Goal: Transaction & Acquisition: Purchase product/service

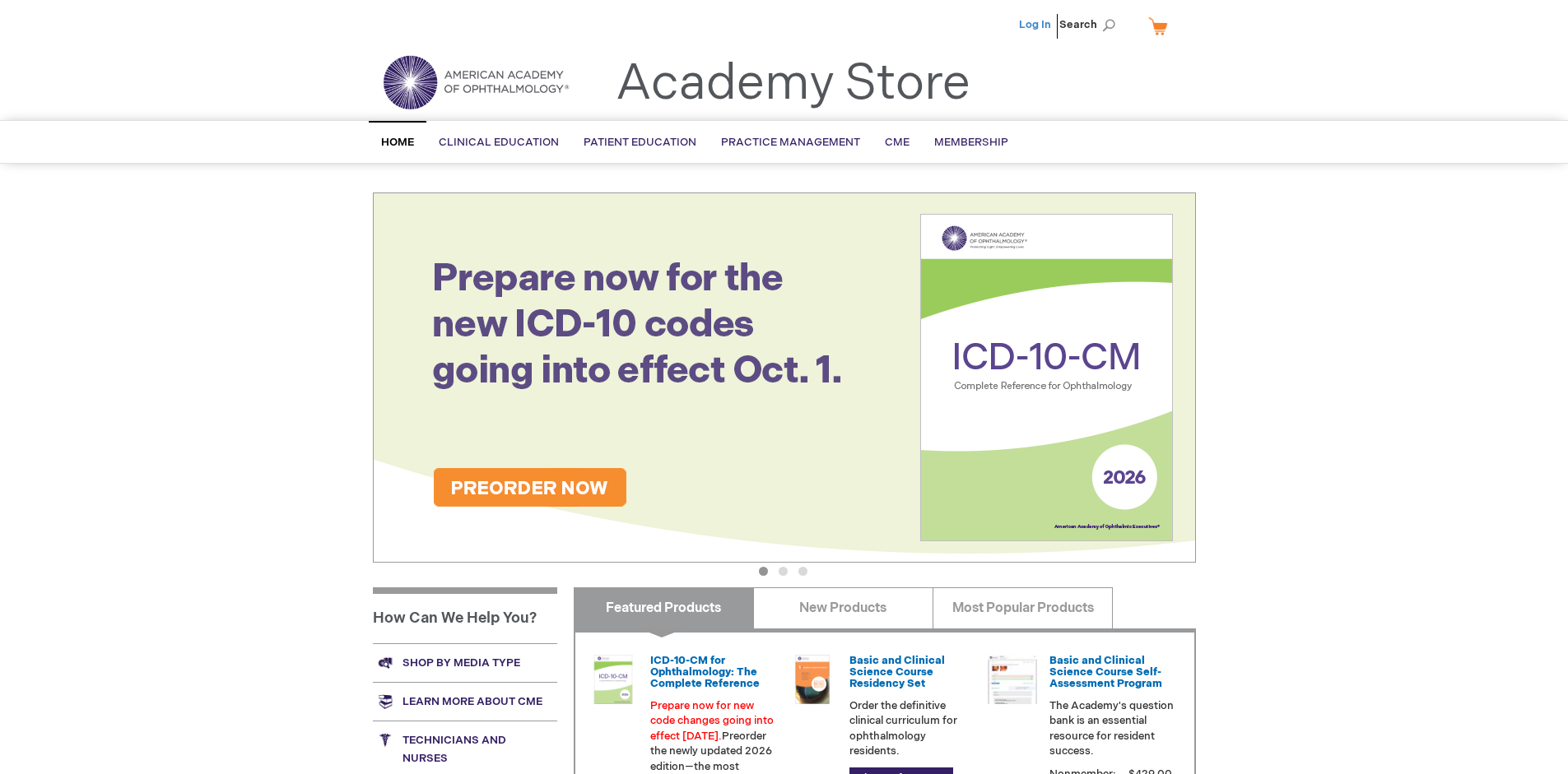
click at [1036, 25] on link "Log In" at bounding box center [1035, 25] width 32 height 13
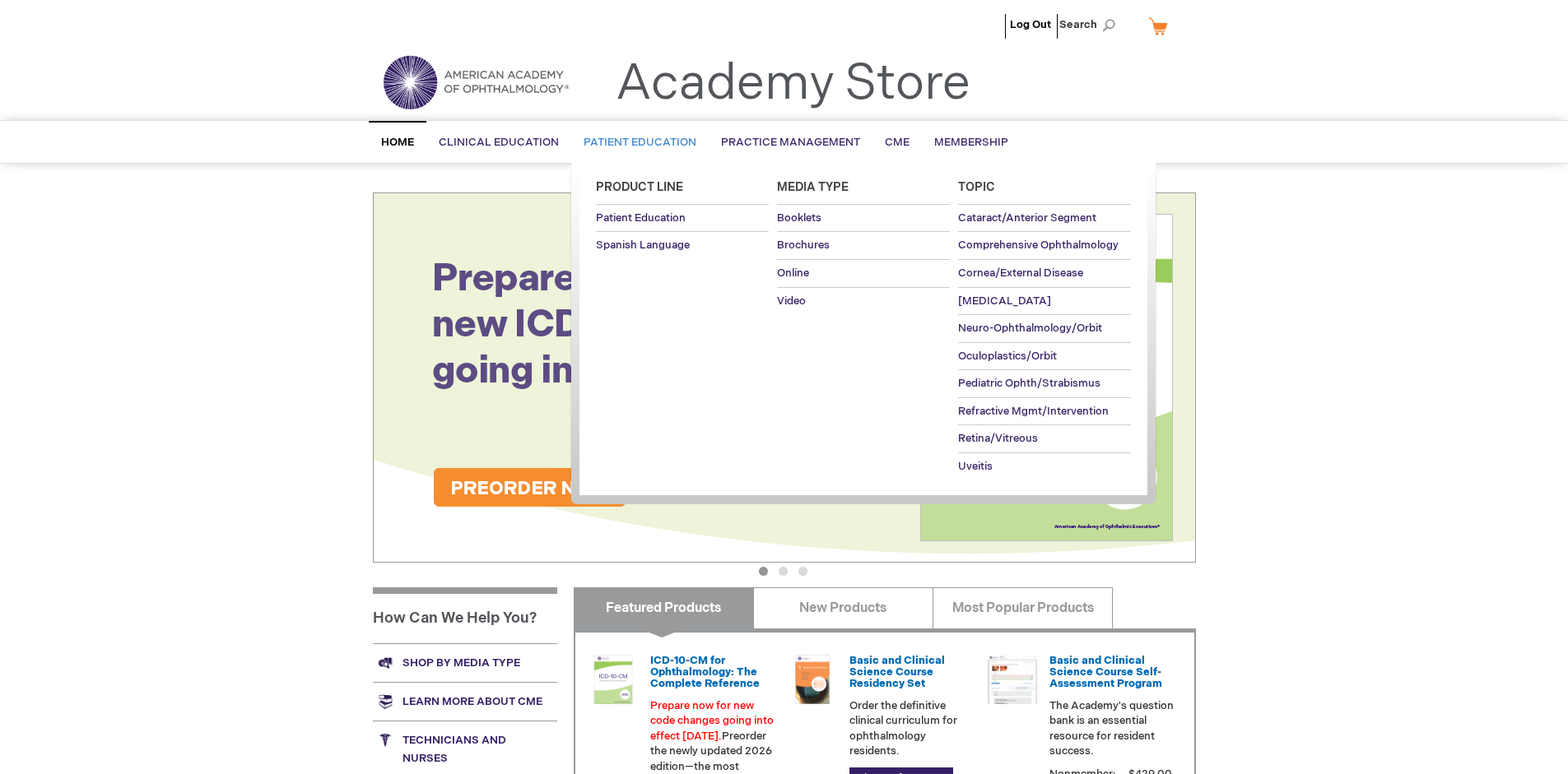
click at [636, 142] on span "Patient Education" at bounding box center [640, 142] width 113 height 13
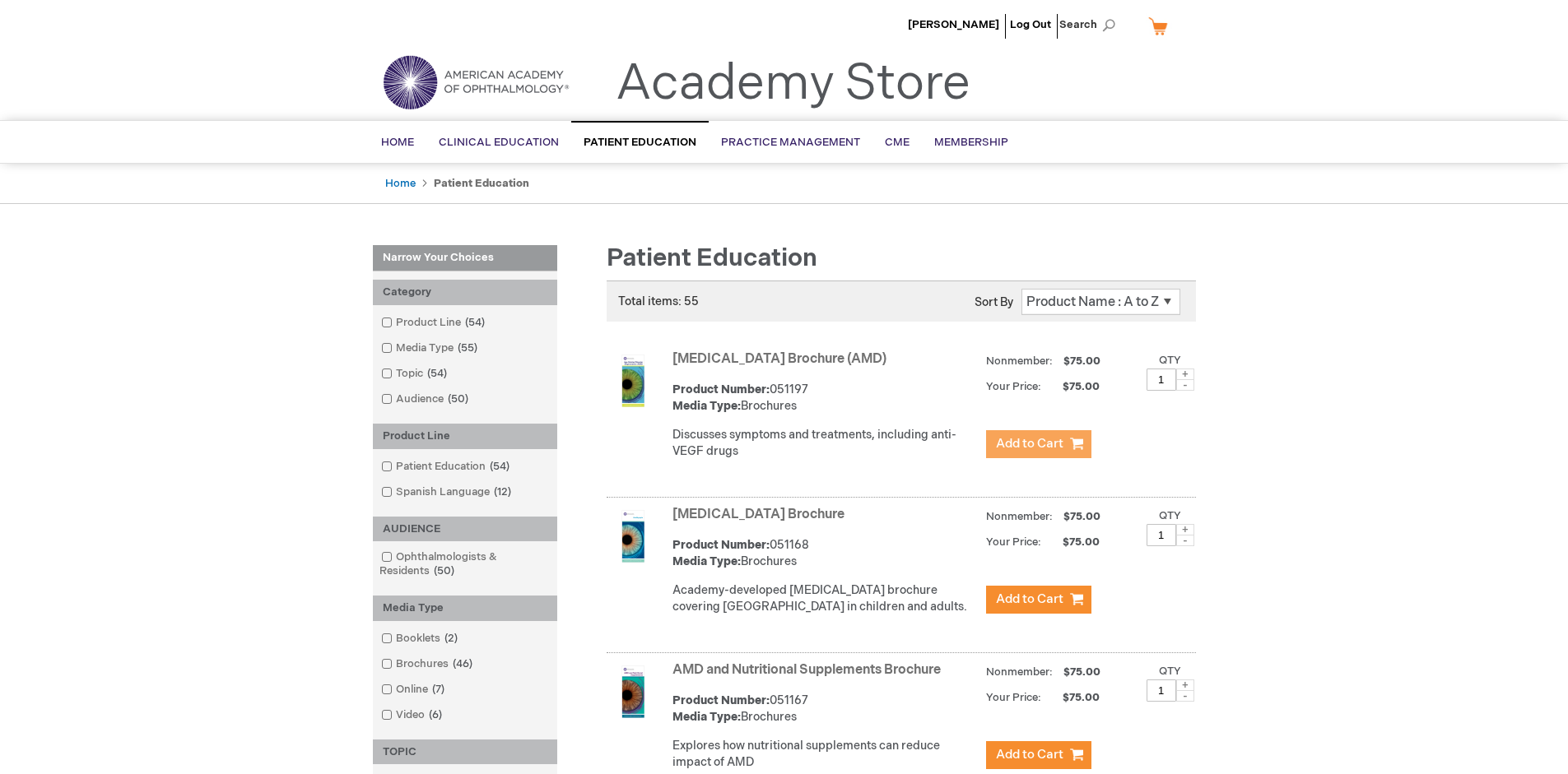
click at [1038, 445] on span "Add to Cart" at bounding box center [1030, 444] width 68 height 16
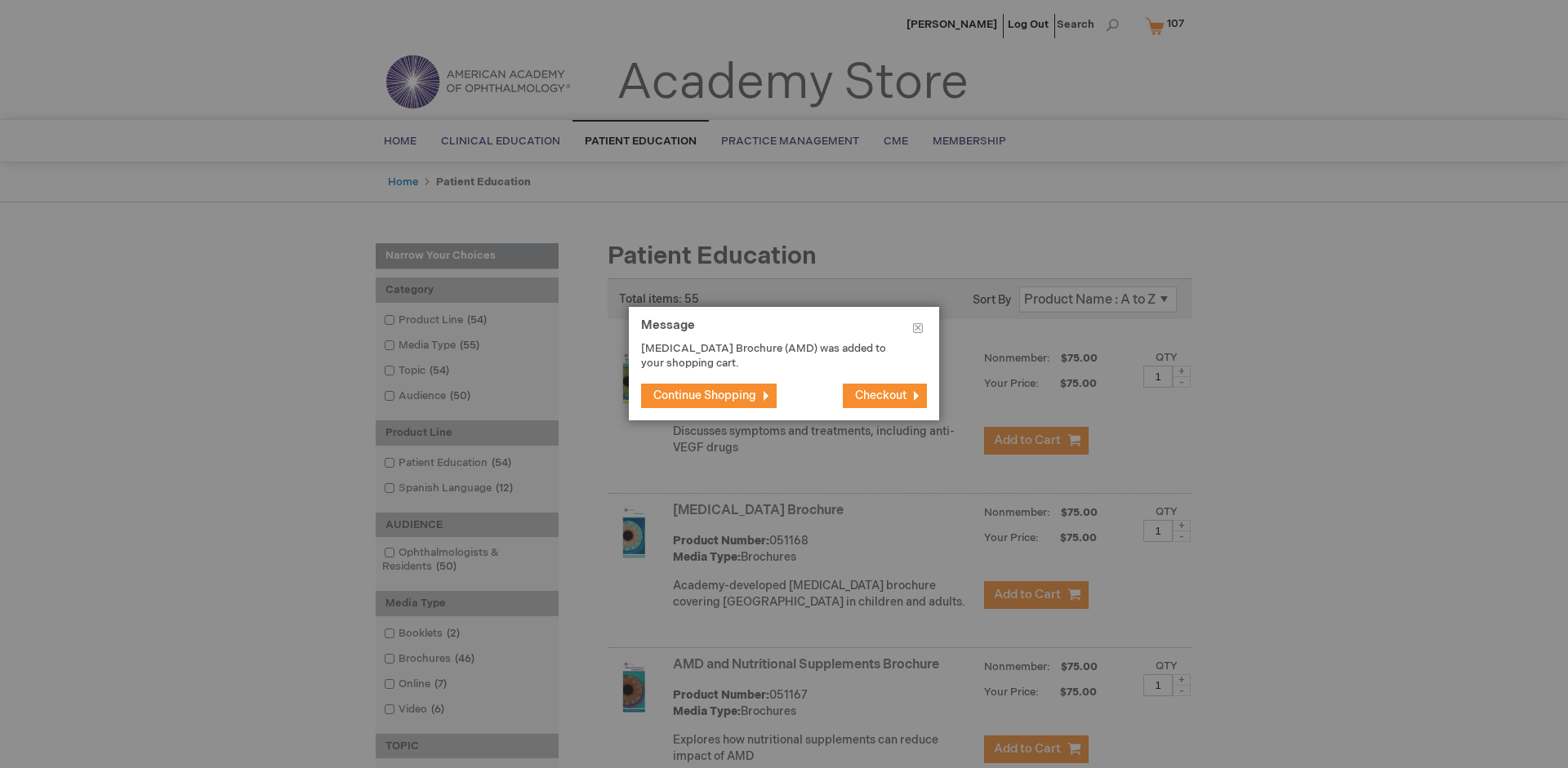
click at [705, 395] on span "Continue Shopping" at bounding box center [705, 395] width 103 height 14
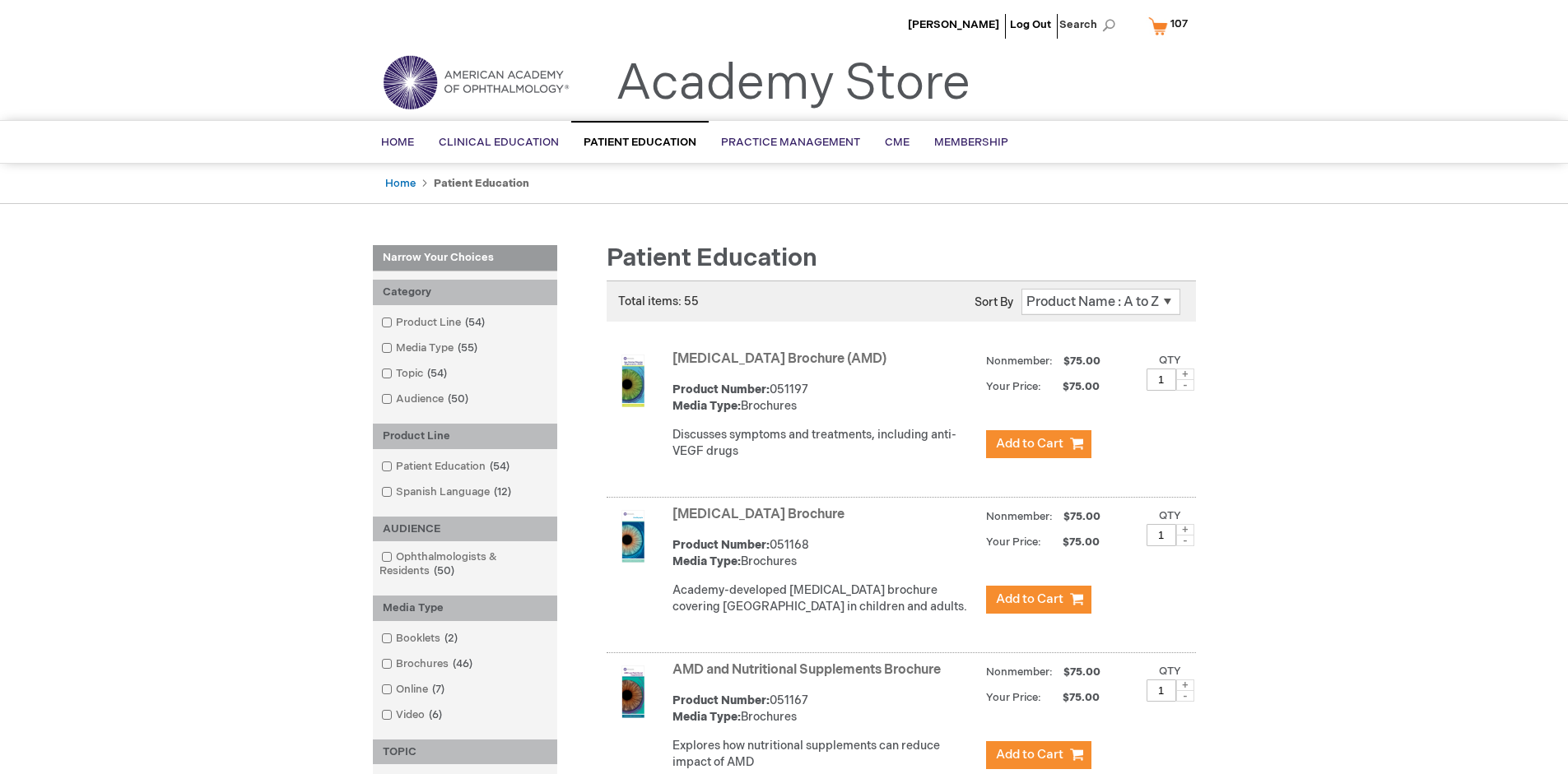
click at [810, 678] on link "AMD and Nutritional Supplements Brochure" at bounding box center [807, 670] width 268 height 16
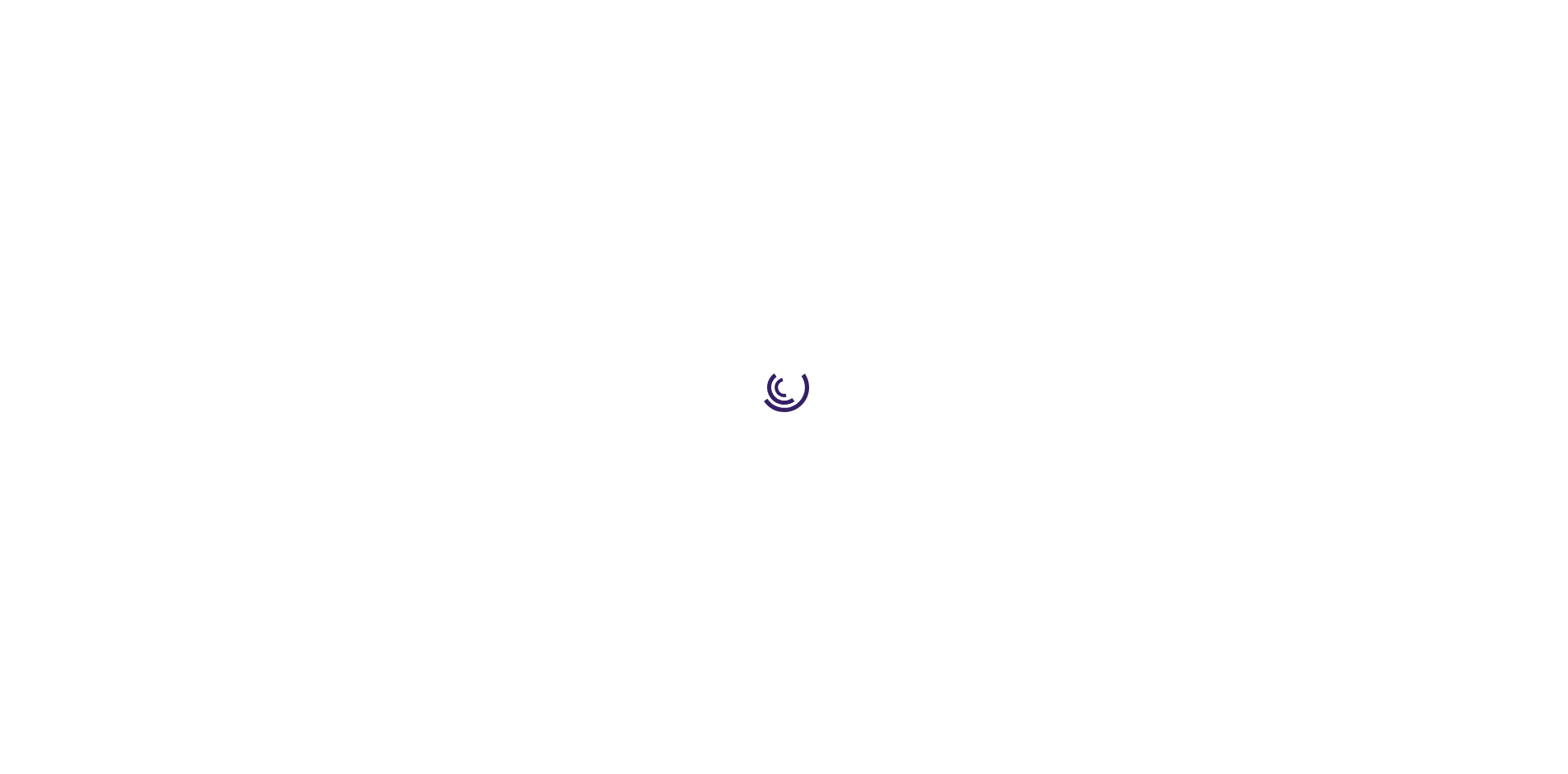
type input "1"
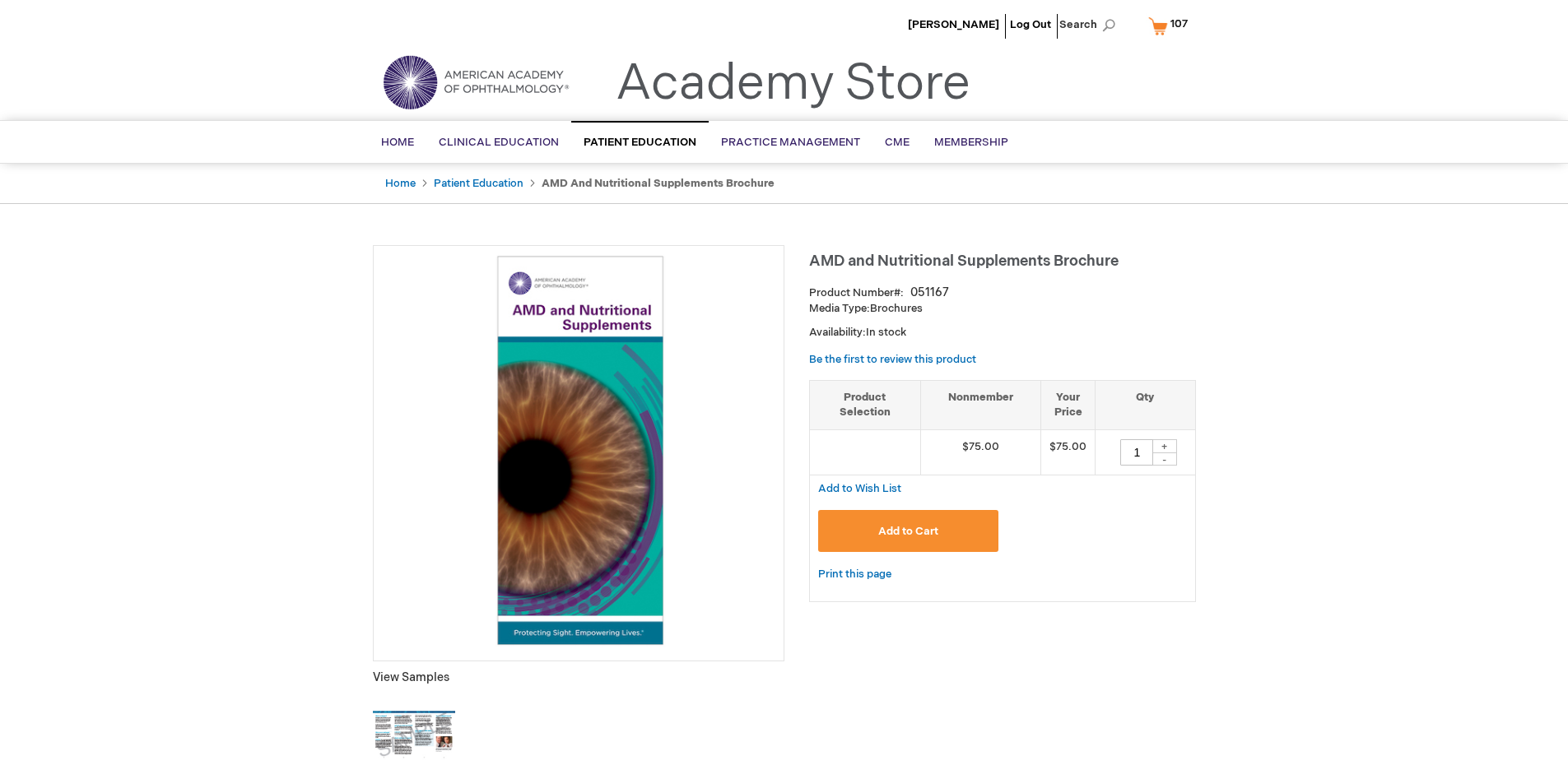
click at [908, 531] on span "Add to Cart" at bounding box center [908, 532] width 60 height 13
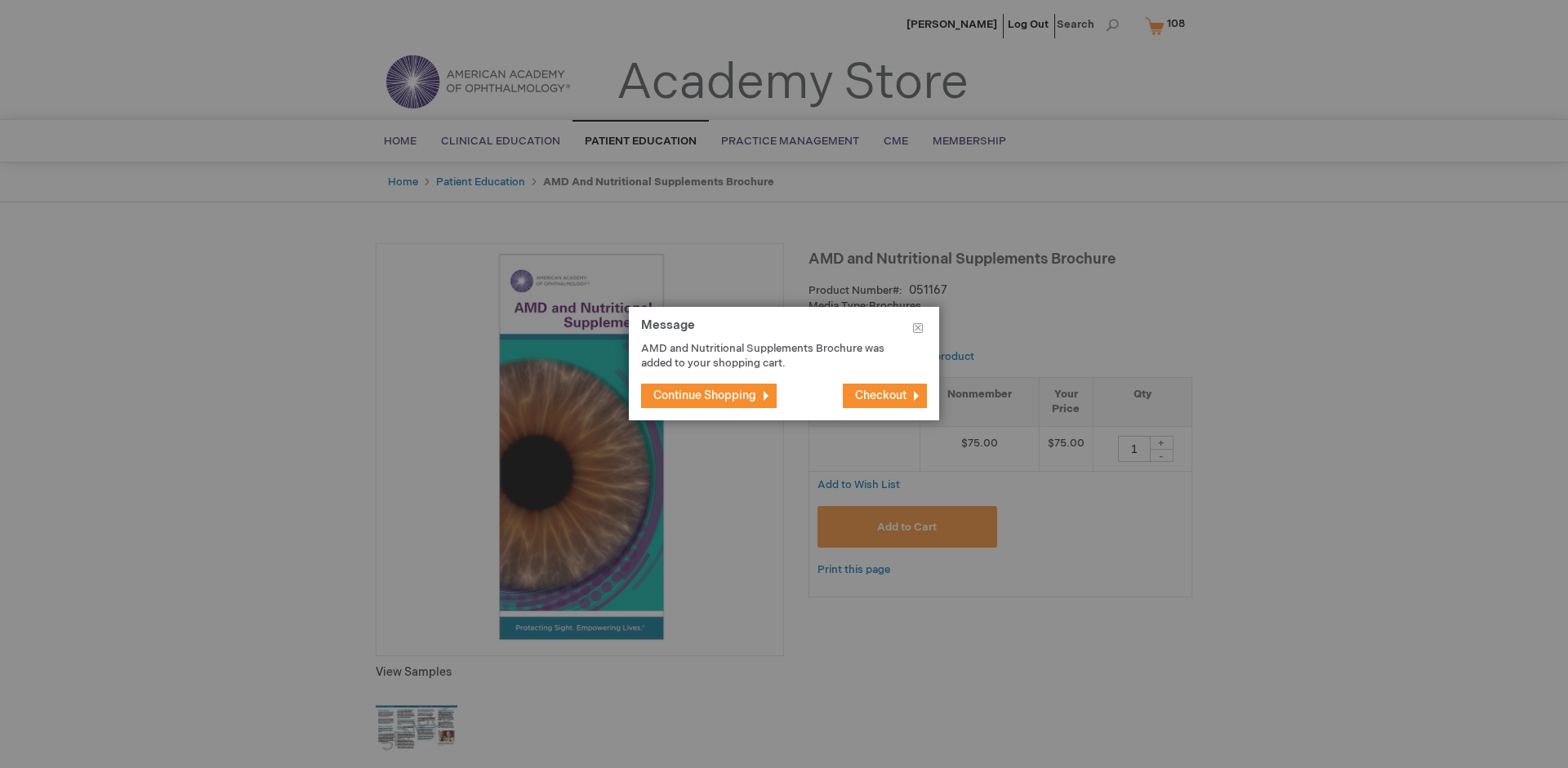
click at [705, 395] on span "Continue Shopping" at bounding box center [705, 395] width 103 height 14
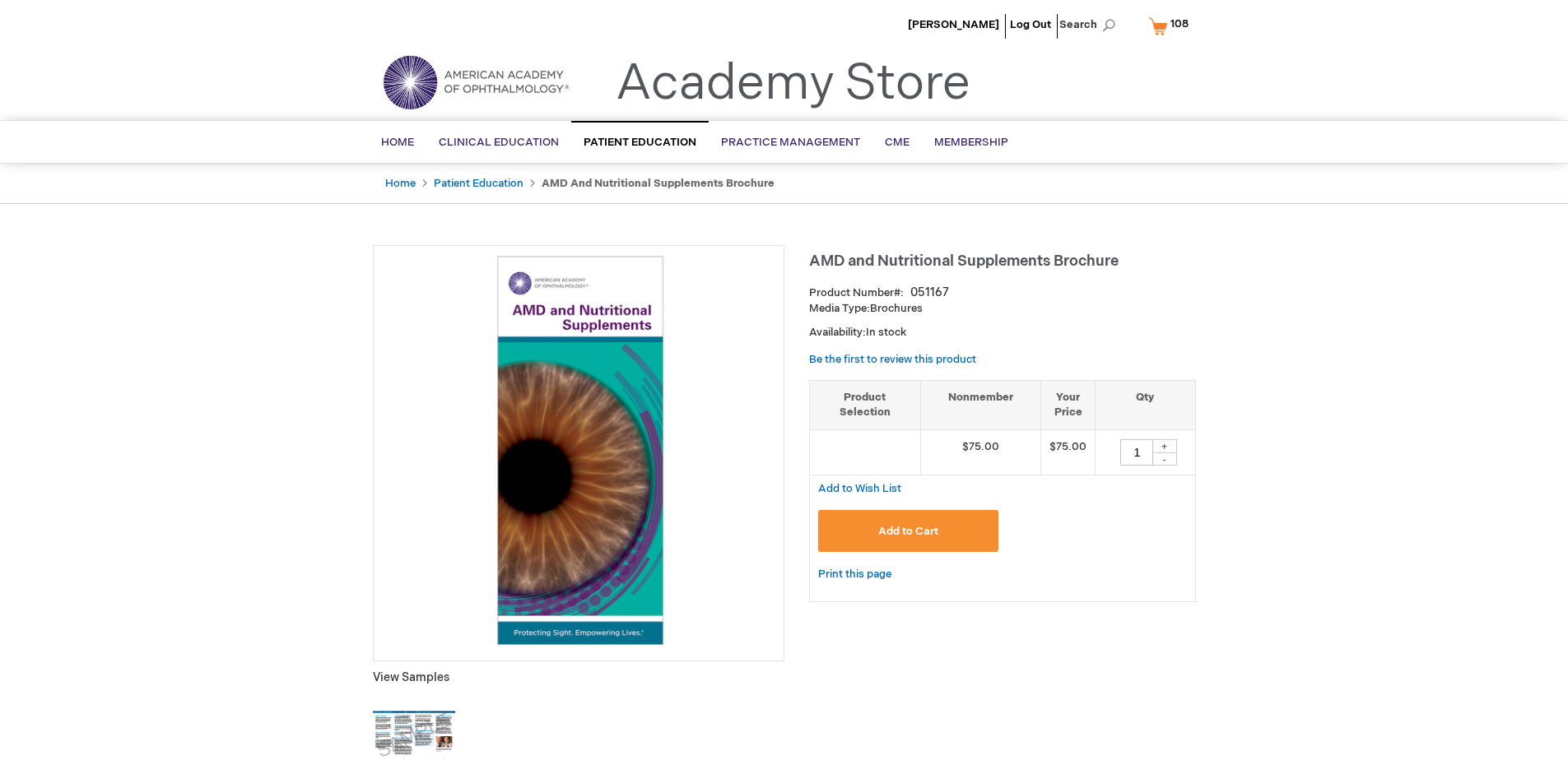
click at [1171, 26] on span "108" at bounding box center [1179, 24] width 19 height 13
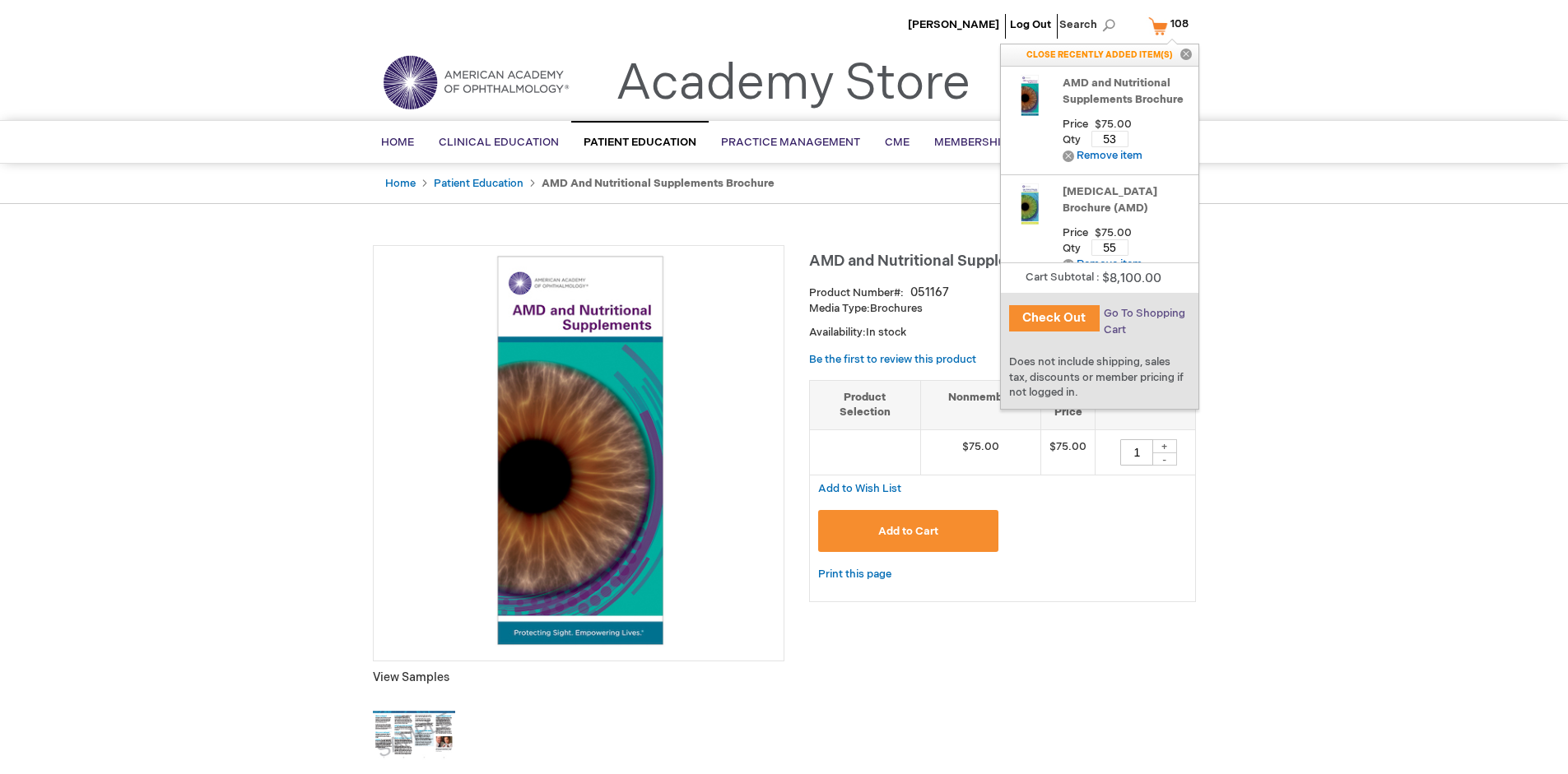
click at [1143, 313] on span "Go To Shopping Cart" at bounding box center [1144, 322] width 81 height 30
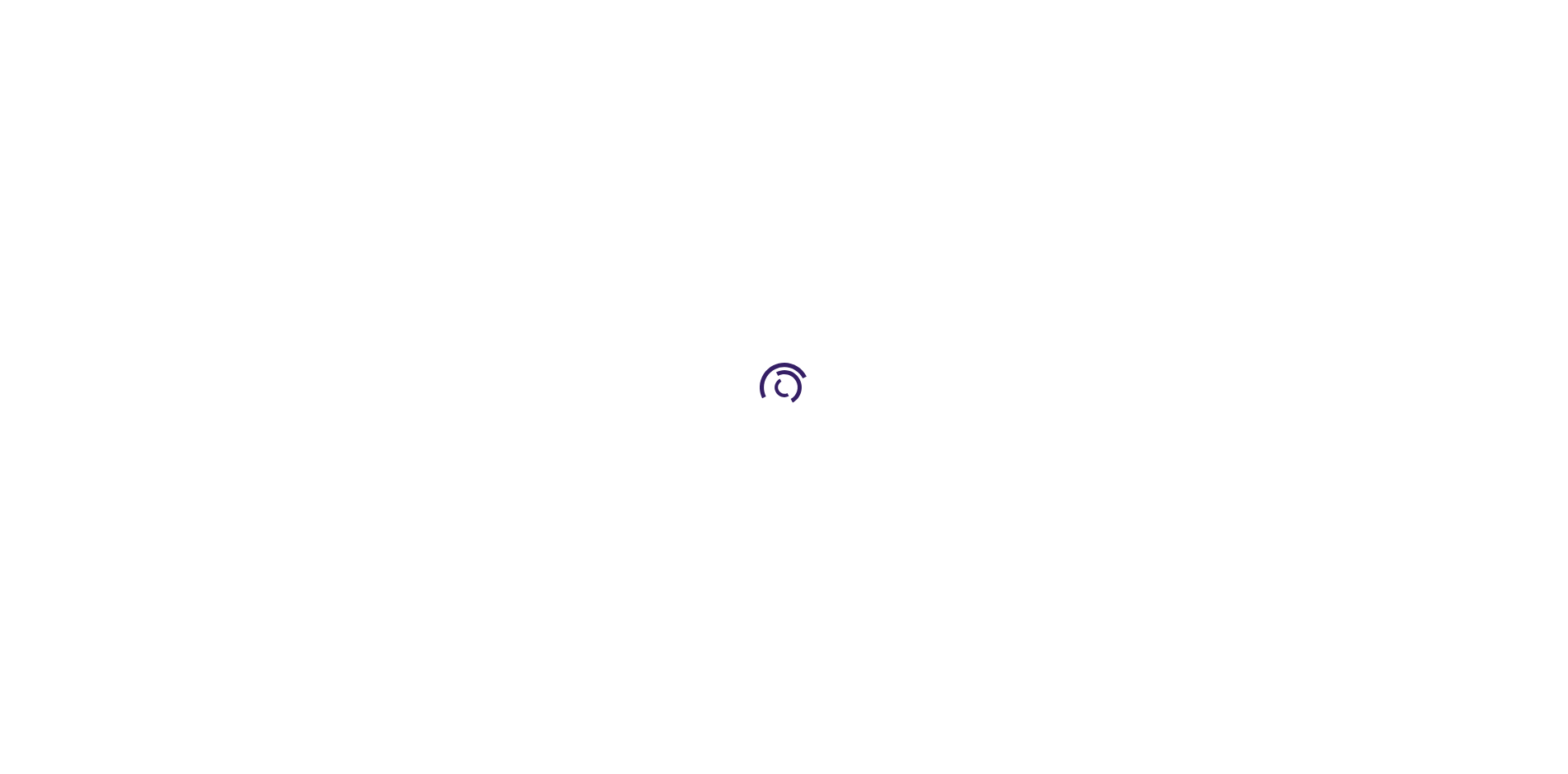
select select "US"
select select "41"
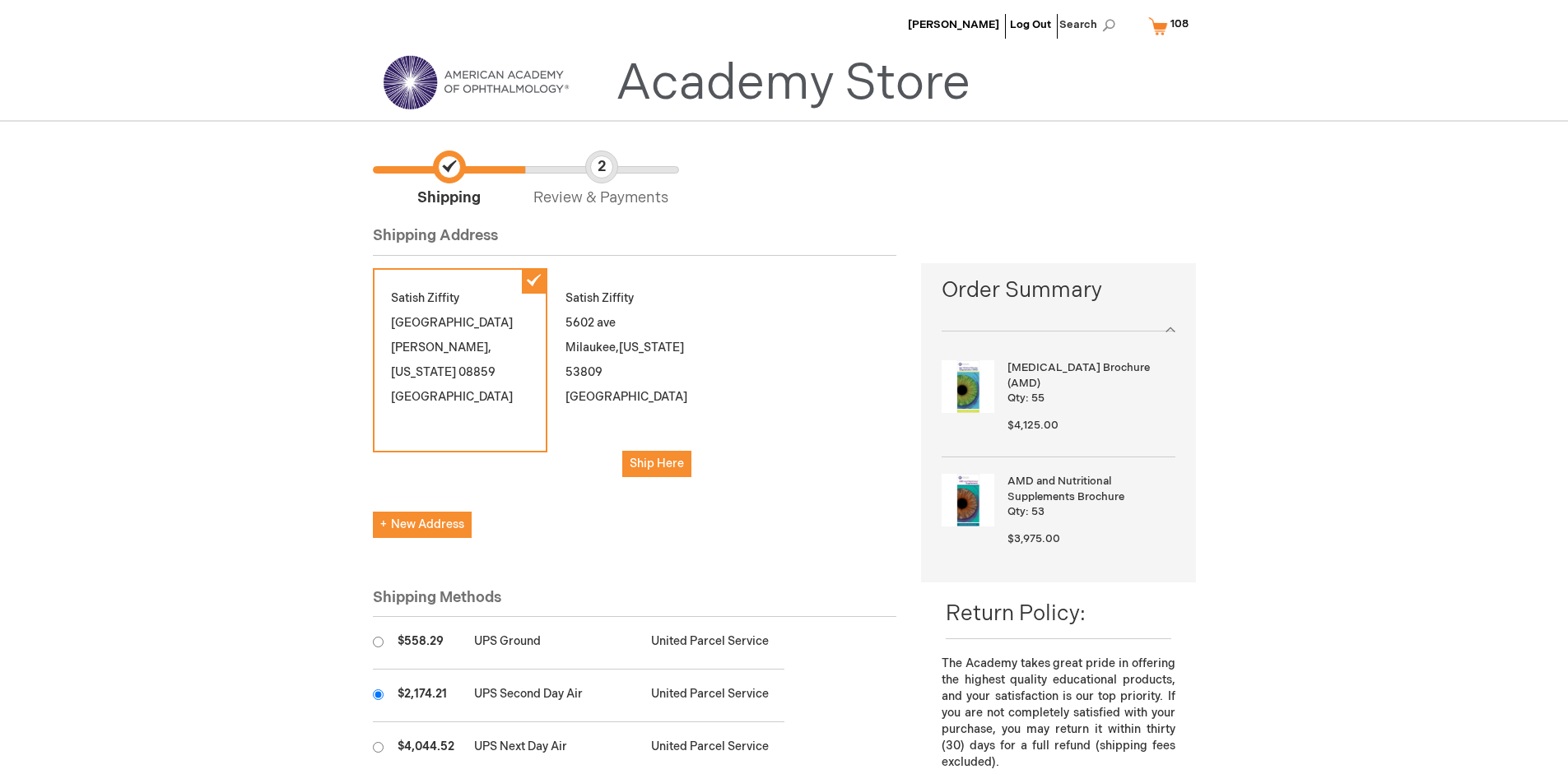
click at [377, 694] on input "radio" at bounding box center [378, 695] width 11 height 11
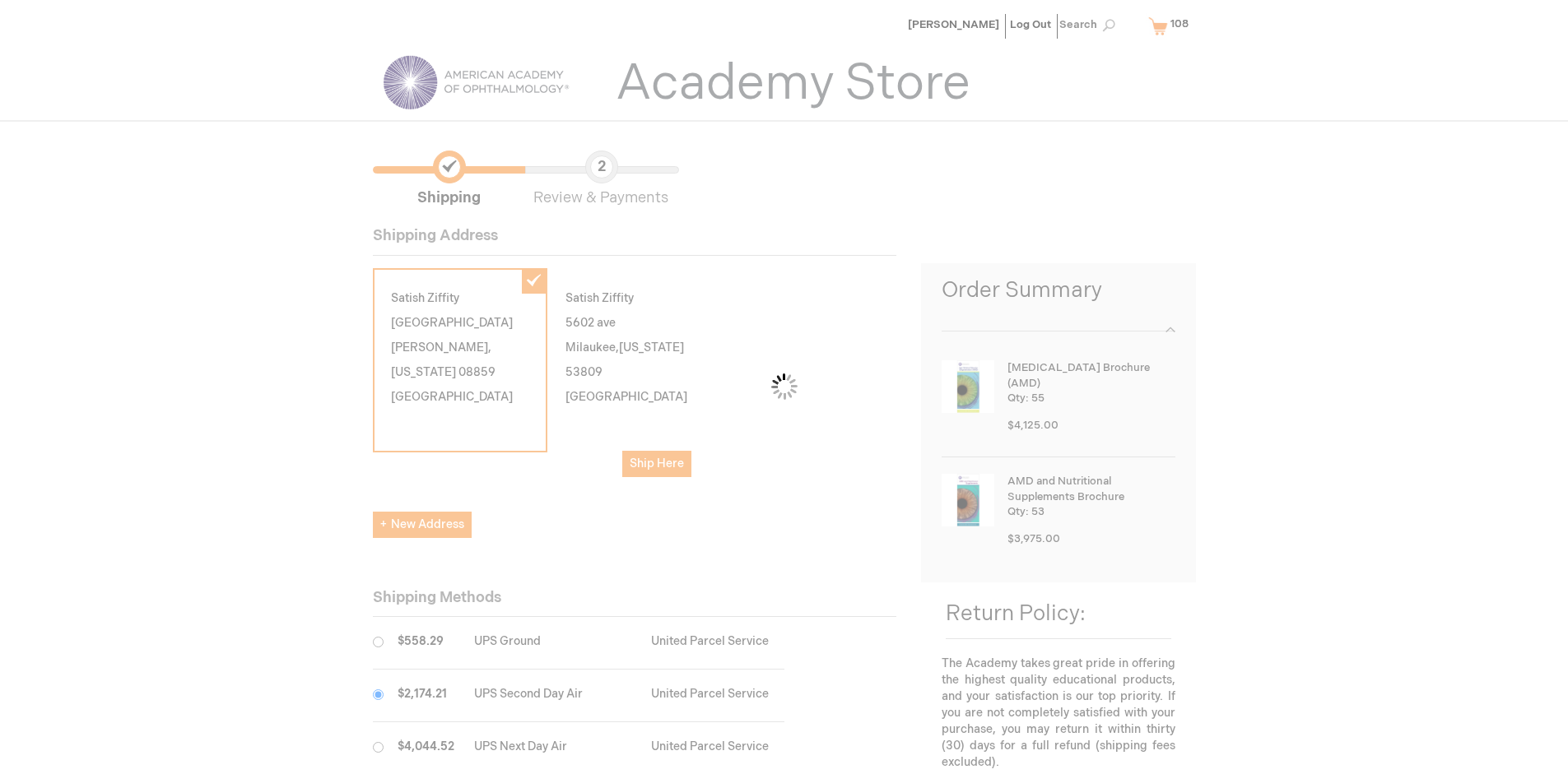
scroll to position [82, 0]
